Goal: Navigation & Orientation: Find specific page/section

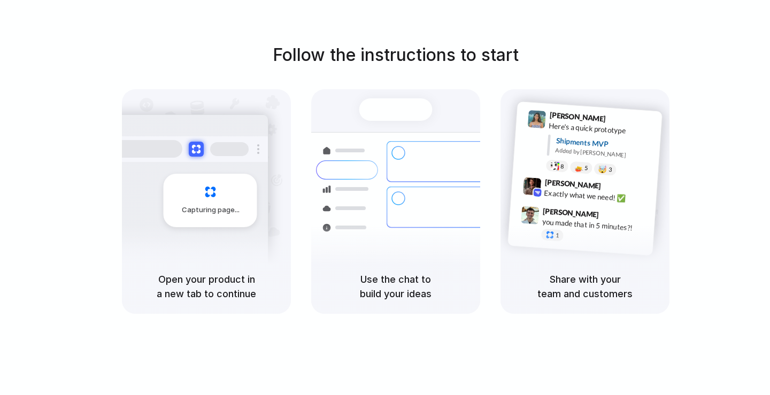
click at [452, 273] on div "Air freight to [GEOGRAPHIC_DATA] Flight CX251 • [DATE] • Ready" at bounding box center [458, 288] width 144 height 31
click at [575, 212] on span "[PERSON_NAME]" at bounding box center [570, 212] width 57 height 15
click at [423, 268] on div "Air freight to [GEOGRAPHIC_DATA] Flight CX251 • [DATE] • Ready" at bounding box center [458, 283] width 144 height 31
drag, startPoint x: 270, startPoint y: 229, endPoint x: 227, endPoint y: 216, distance: 45.0
click at [268, 228] on div "Capturing page" at bounding box center [206, 174] width 169 height 170
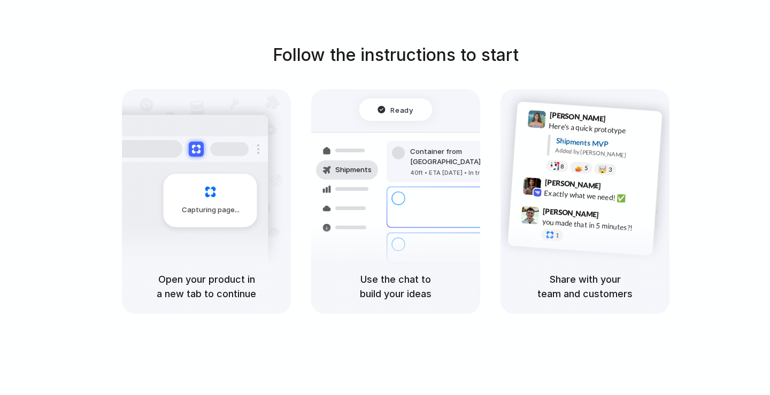
click at [210, 210] on span "Capturing page" at bounding box center [211, 210] width 59 height 11
drag, startPoint x: 239, startPoint y: 199, endPoint x: 257, endPoint y: 199, distance: 18.2
click at [239, 199] on div "Capturing page" at bounding box center [211, 200] width 94 height 53
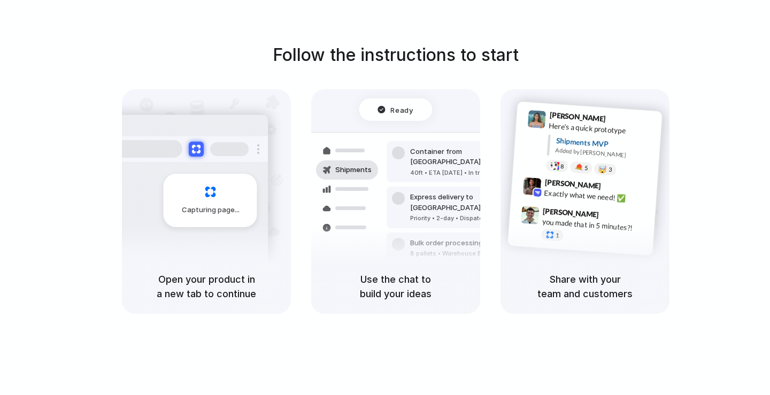
click at [223, 210] on span "Capturing page" at bounding box center [211, 210] width 59 height 11
click at [227, 208] on span "Capturing page" at bounding box center [211, 210] width 59 height 11
click at [229, 207] on span "Capturing page" at bounding box center [211, 210] width 59 height 11
